Goal: Navigation & Orientation: Find specific page/section

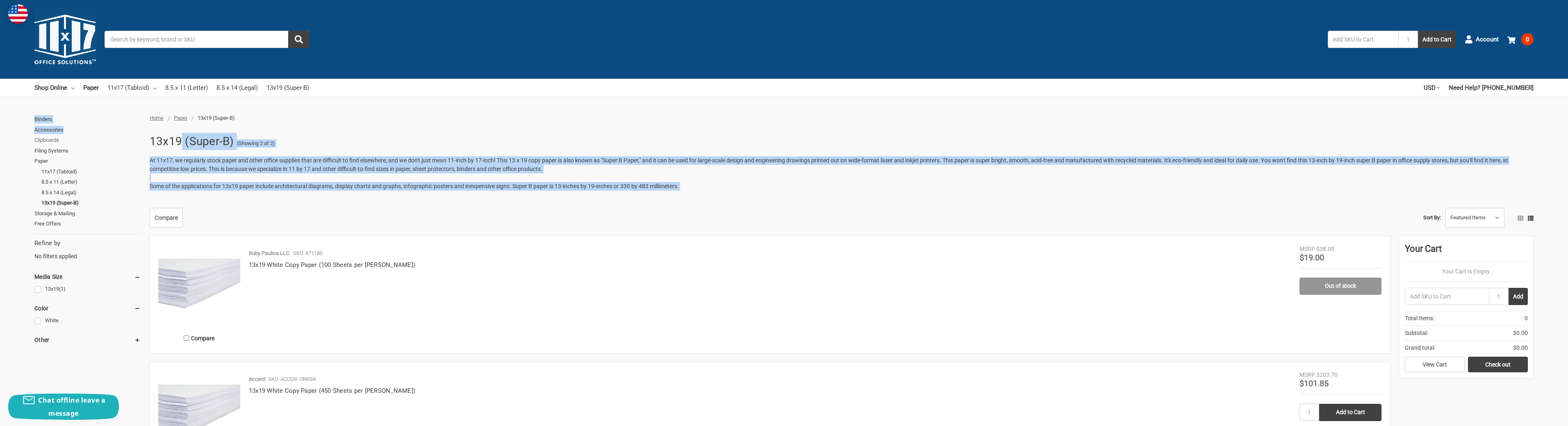
drag, startPoint x: 0, startPoint y: 0, endPoint x: 129, endPoint y: 142, distance: 191.8
click at [170, 142] on div "Home Paper 13x19 (Super-B) 13x19 (Super-B) (Showing 2 of 2) At 11x17, we regula…" at bounding box center [784, 296] width 1568 height 365
click at [127, 141] on link "Clipboards" at bounding box center [88, 141] width 106 height 11
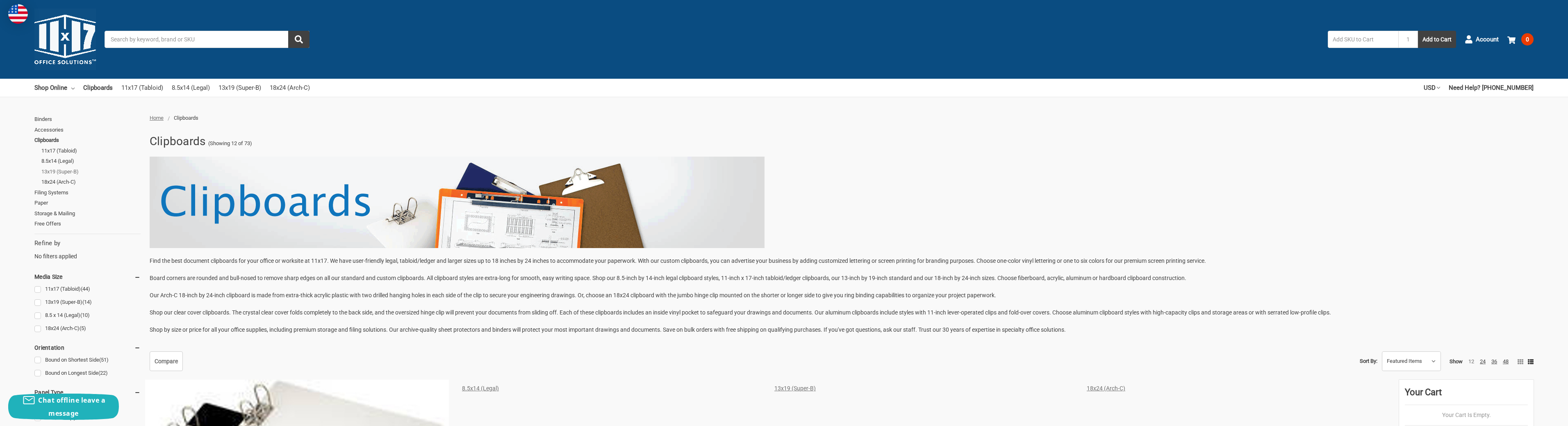
click at [74, 170] on link "13x19 (Super-B)" at bounding box center [91, 172] width 99 height 11
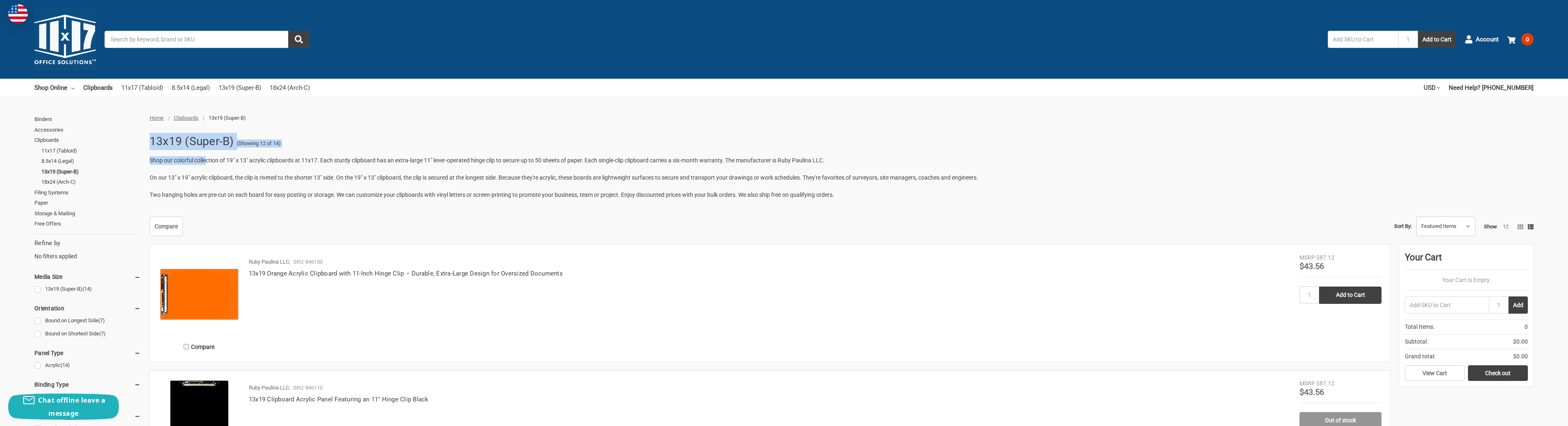
drag, startPoint x: 147, startPoint y: 130, endPoint x: 208, endPoint y: 155, distance: 65.9
click at [208, 155] on div "13x19 (Super-B) (Showing 12 of 14) Shop our colorful collection of 19" x 13" ac…" at bounding box center [839, 169] width 1388 height 77
click at [133, 143] on link "Clipboards" at bounding box center [88, 141] width 106 height 11
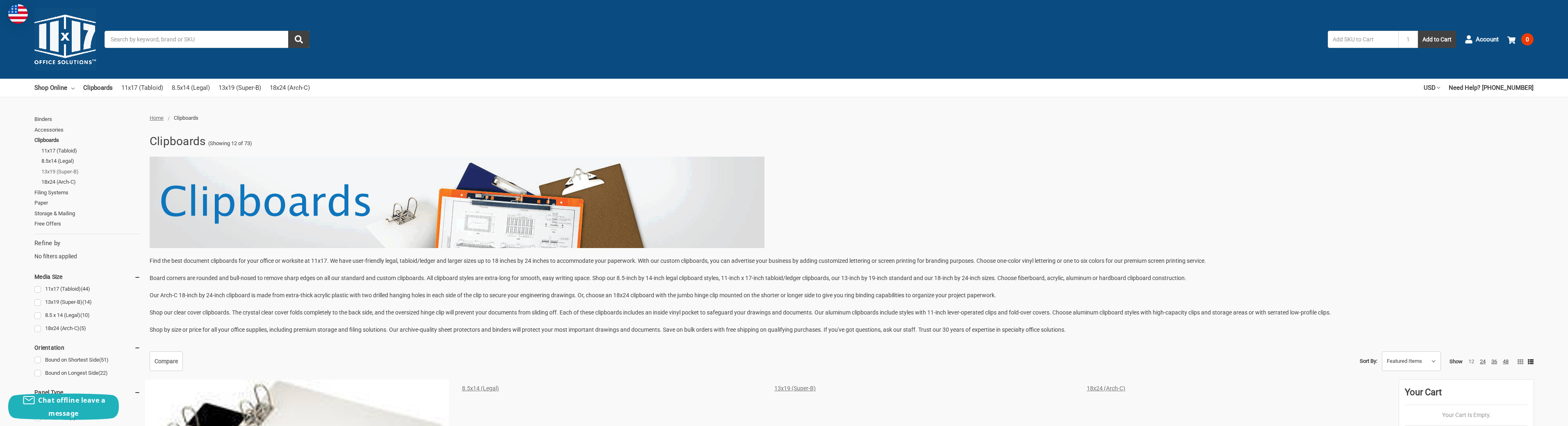
click at [68, 172] on link "13x19 (Super-B)" at bounding box center [91, 172] width 99 height 11
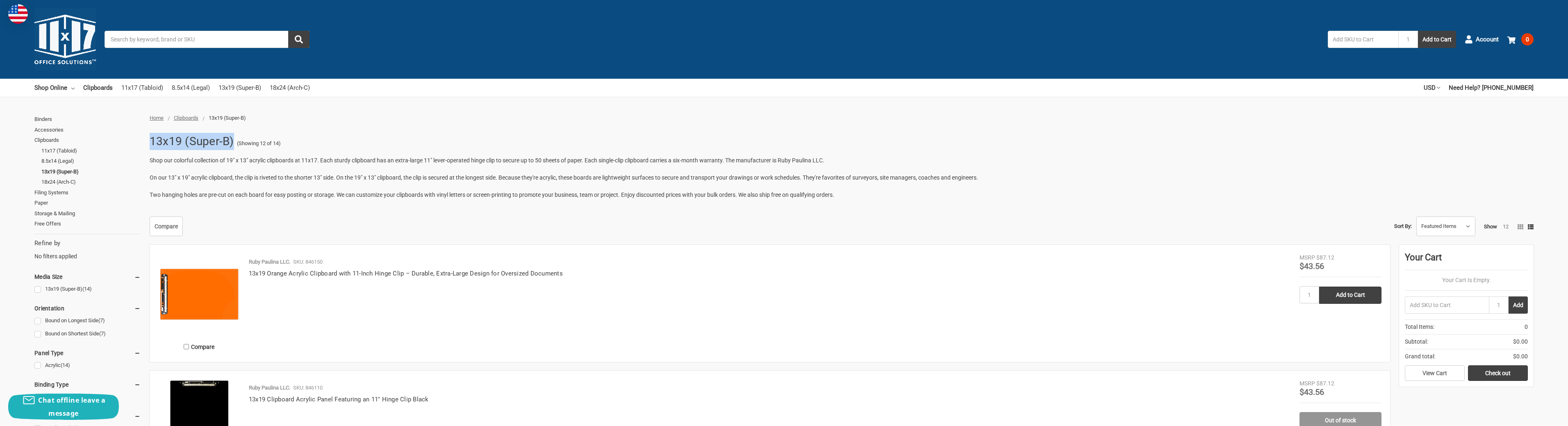
drag, startPoint x: 150, startPoint y: 130, endPoint x: 234, endPoint y: 147, distance: 85.7
copy h1 "13x19 (Super-B)"
